Goal: Transaction & Acquisition: Subscribe to service/newsletter

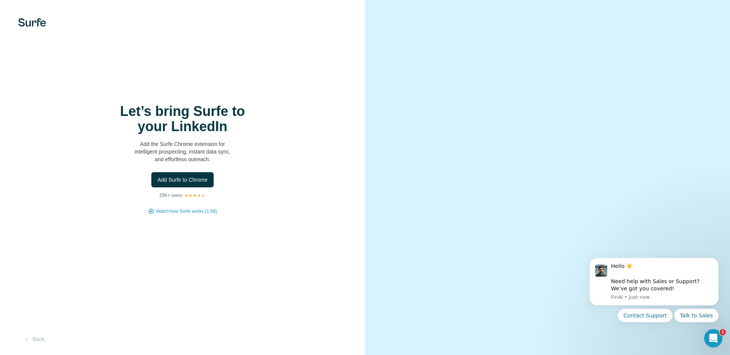
click at [169, 183] on span "Add Surfe to Chrome" at bounding box center [183, 180] width 50 height 8
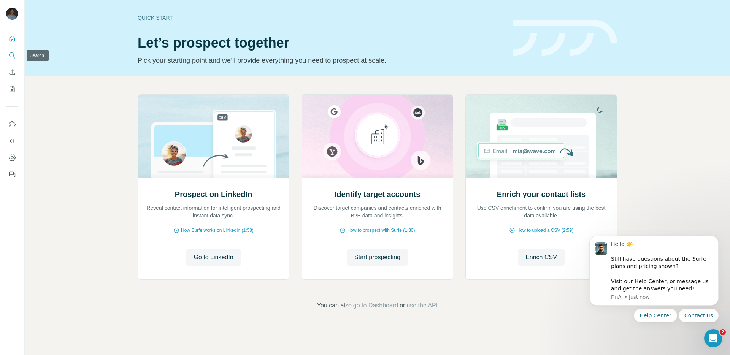
click at [15, 56] on icon "Search" at bounding box center [12, 56] width 8 height 8
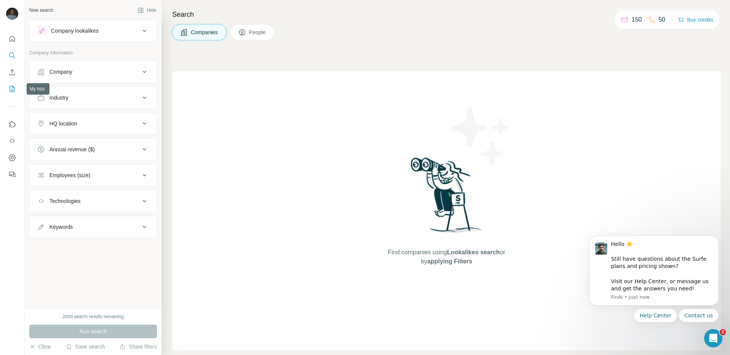
click at [12, 89] on icon "My lists" at bounding box center [12, 89] width 8 height 8
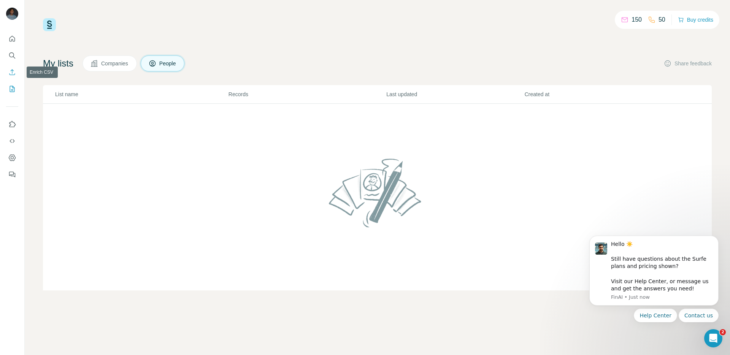
click at [11, 75] on icon "Enrich CSV" at bounding box center [13, 72] width 6 height 6
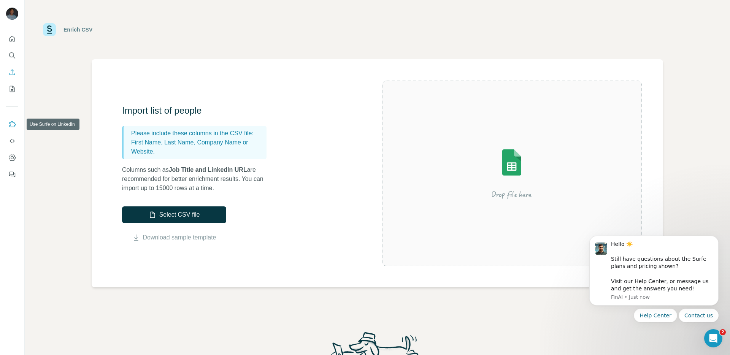
click at [13, 122] on icon "Use Surfe on LinkedIn" at bounding box center [12, 125] width 8 height 8
click at [12, 161] on icon "Dashboard" at bounding box center [12, 158] width 8 height 8
click at [11, 159] on icon "Dashboard" at bounding box center [12, 157] width 3 height 3
